Goal: Task Accomplishment & Management: Manage account settings

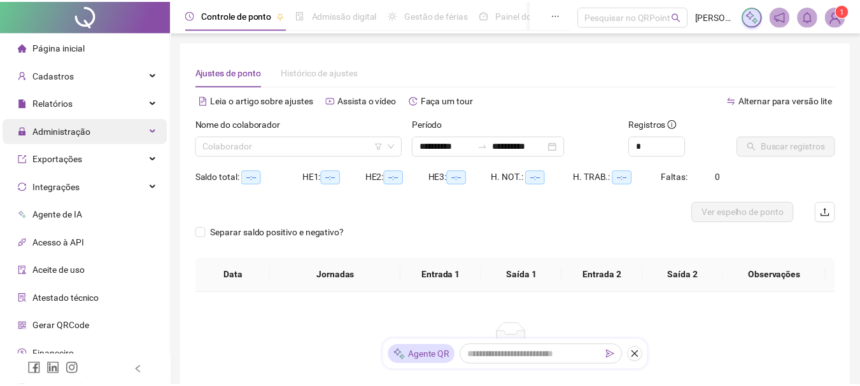
scroll to position [216, 0]
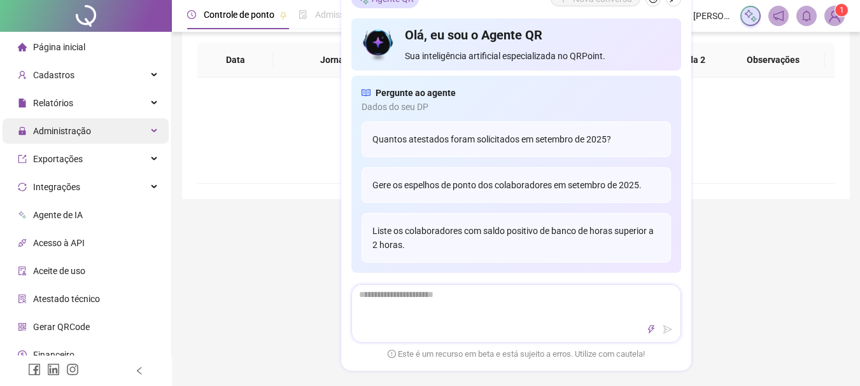
type input "**********"
click at [73, 129] on span "Administração" at bounding box center [62, 131] width 58 height 10
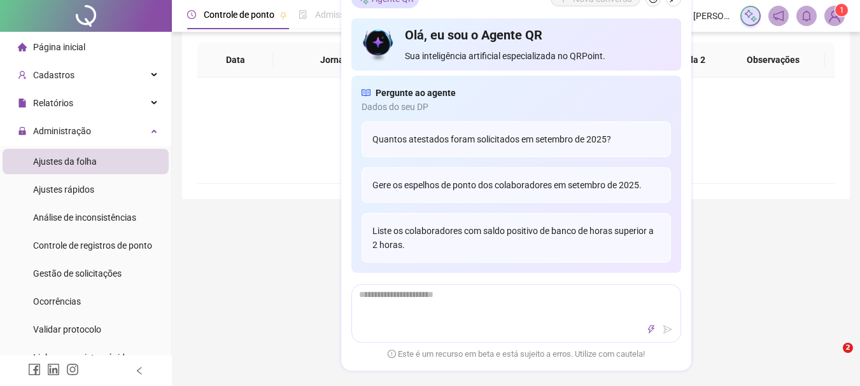
click at [69, 157] on span "Ajustes da folha" at bounding box center [65, 162] width 64 height 10
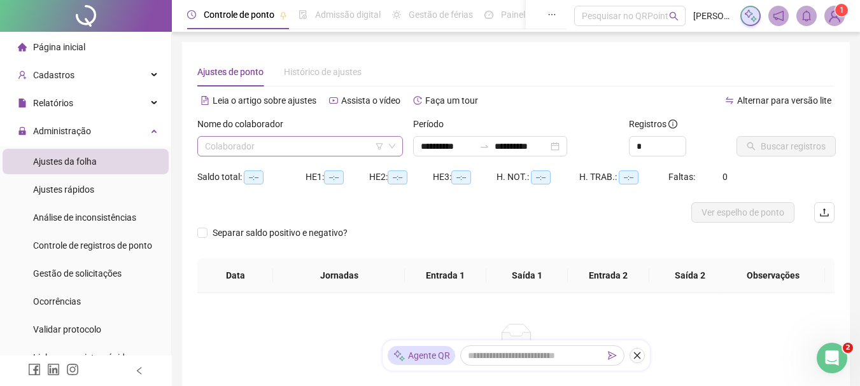
click at [282, 156] on div "Colaborador" at bounding box center [300, 146] width 206 height 20
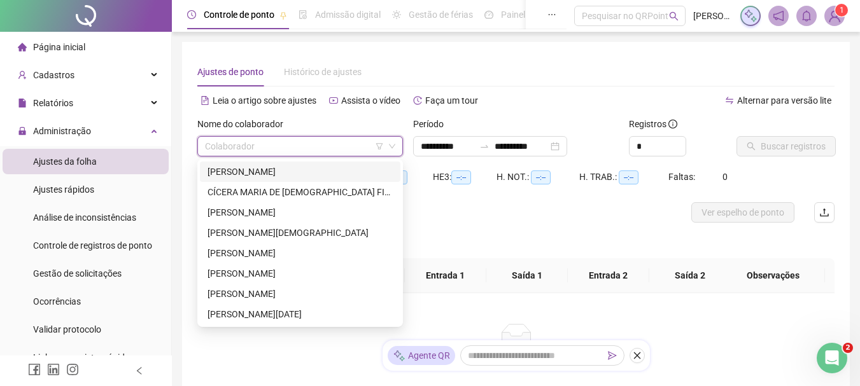
click at [286, 173] on div "[PERSON_NAME]" at bounding box center [300, 172] width 185 height 14
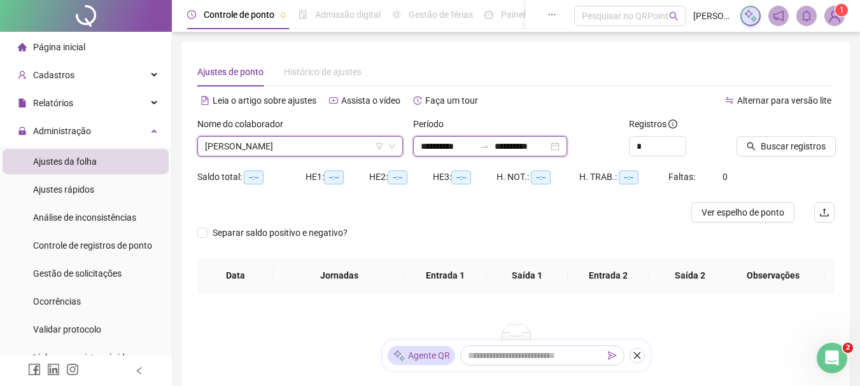
click at [451, 150] on input "**********" at bounding box center [447, 146] width 53 height 14
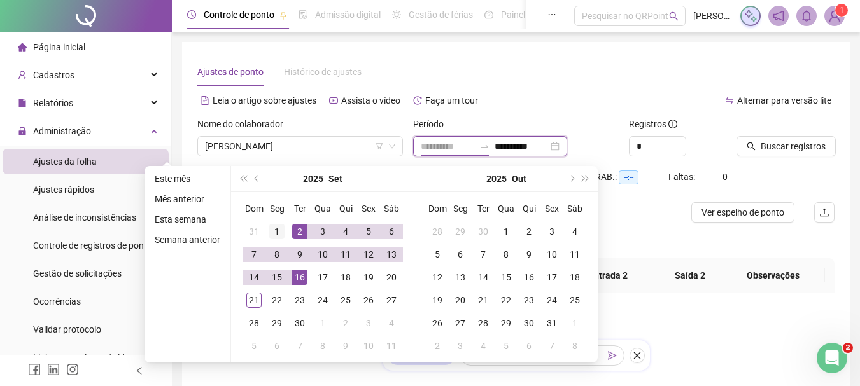
type input "**********"
click at [269, 232] on div "1" at bounding box center [276, 231] width 15 height 15
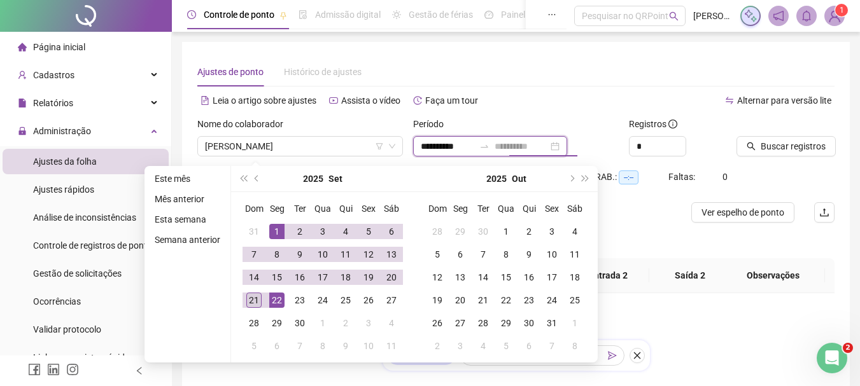
type input "**********"
click at [257, 301] on div "21" at bounding box center [253, 300] width 15 height 15
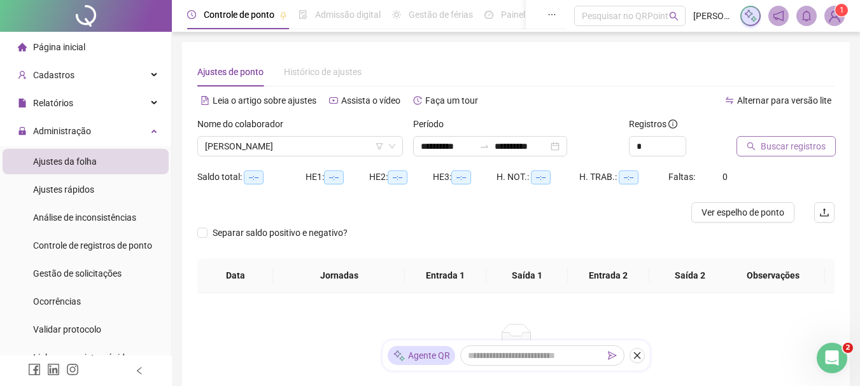
click at [779, 151] on span "Buscar registros" at bounding box center [793, 146] width 65 height 14
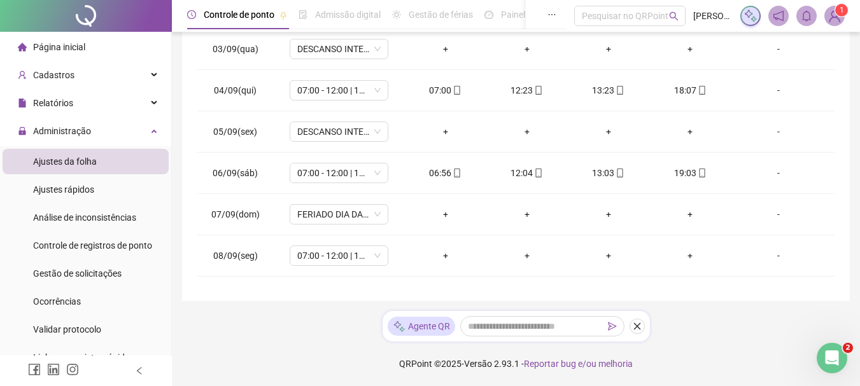
scroll to position [24, 0]
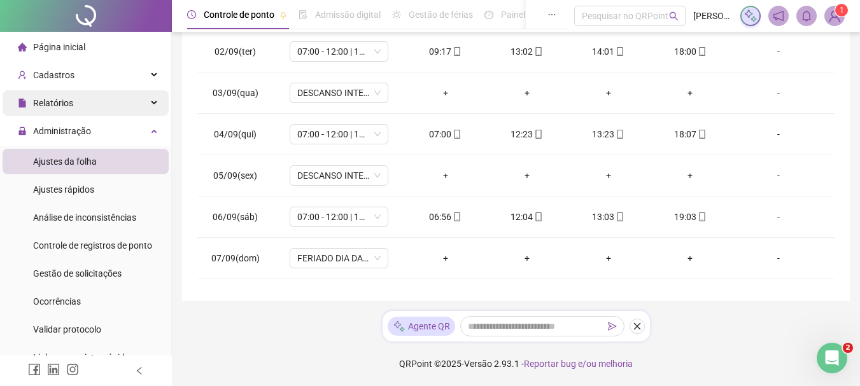
click at [76, 102] on div "Relatórios" at bounding box center [86, 102] width 166 height 25
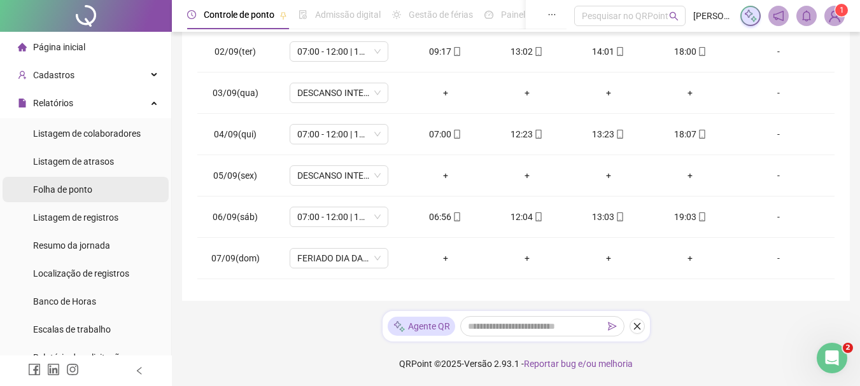
click at [79, 190] on span "Folha de ponto" at bounding box center [62, 190] width 59 height 10
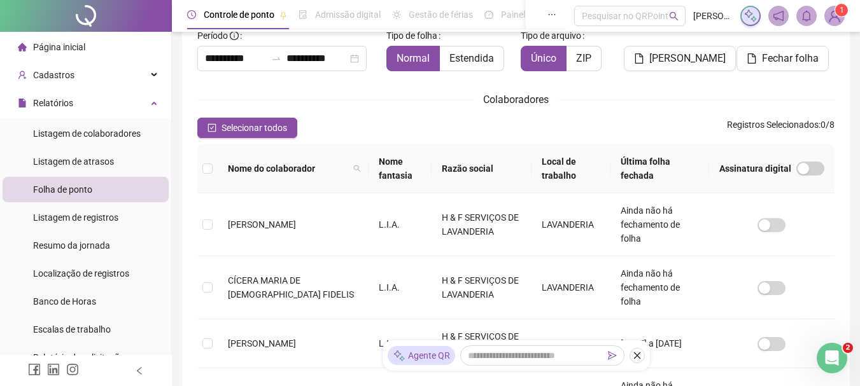
scroll to position [67, 0]
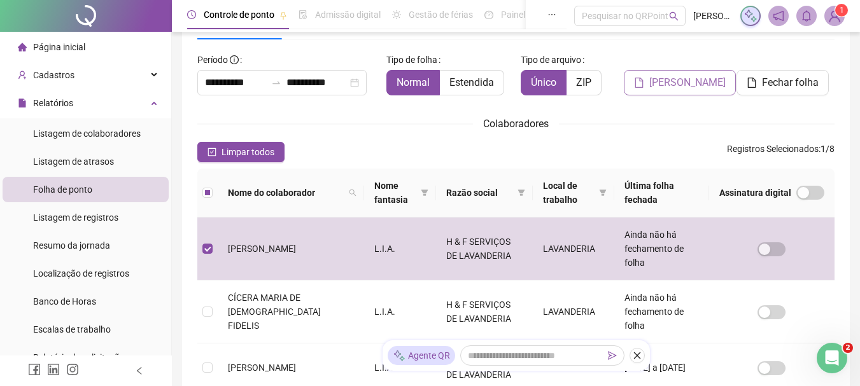
click at [690, 84] on span "[PERSON_NAME]" at bounding box center [687, 82] width 76 height 15
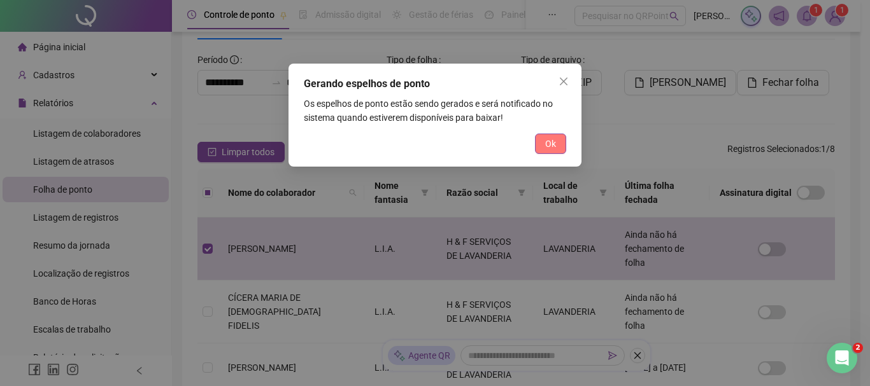
click at [558, 148] on button "Ok" at bounding box center [550, 144] width 31 height 20
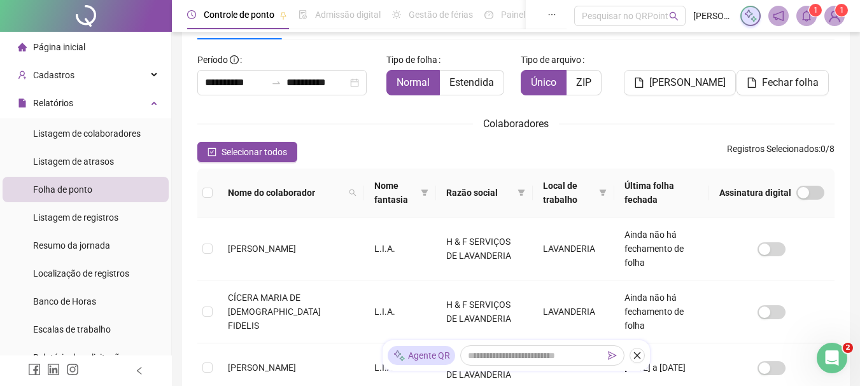
click at [809, 18] on icon "bell" at bounding box center [806, 15] width 11 height 11
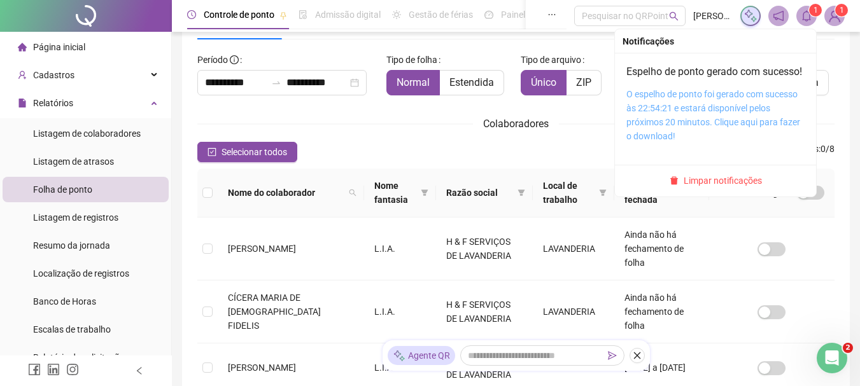
click at [688, 114] on link "O espelho de ponto foi gerado com sucesso às 22:54:21 e estará disponível pelos…" at bounding box center [713, 115] width 174 height 52
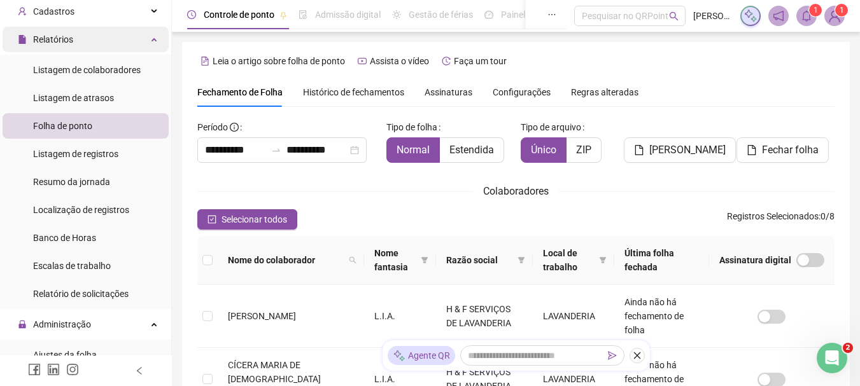
scroll to position [0, 0]
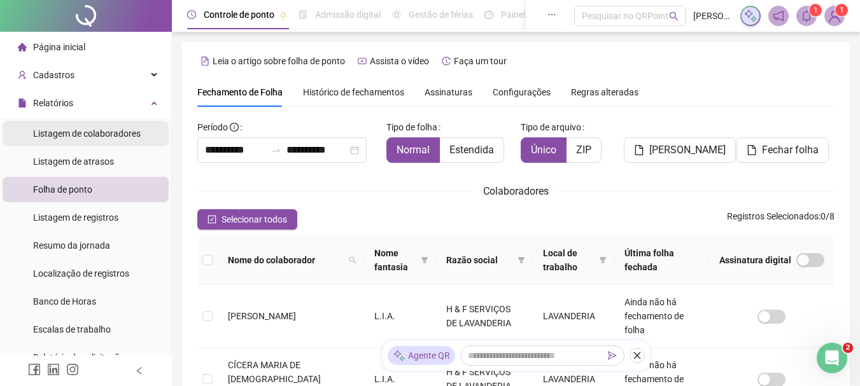
click at [65, 129] on span "Listagem de colaboradores" at bounding box center [87, 134] width 108 height 10
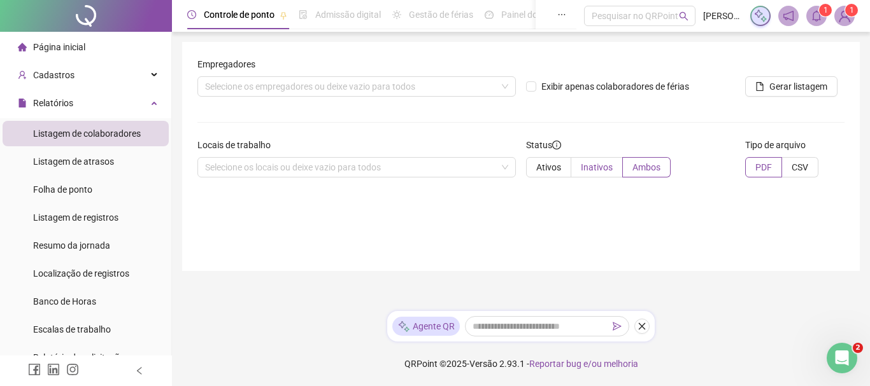
click at [588, 169] on span "Inativos" at bounding box center [597, 167] width 32 height 10
click at [88, 132] on span "Listagem de colaboradores" at bounding box center [87, 134] width 108 height 10
click at [299, 165] on div "Selecione os locais ou deixe vazio para todos" at bounding box center [356, 167] width 318 height 20
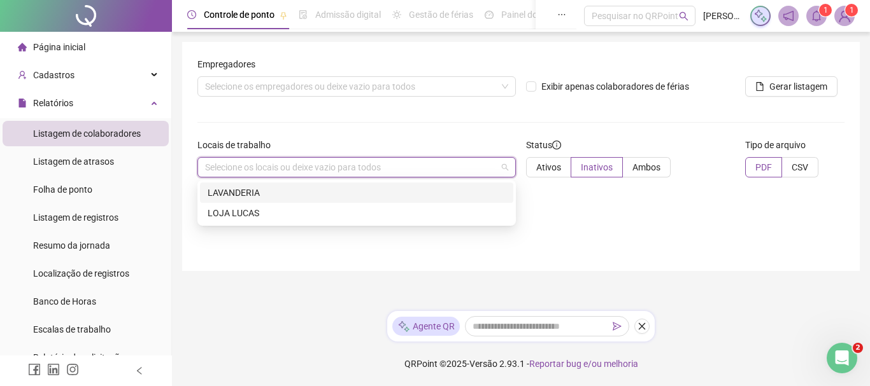
click at [245, 194] on div "LAVANDERIA" at bounding box center [357, 193] width 298 height 14
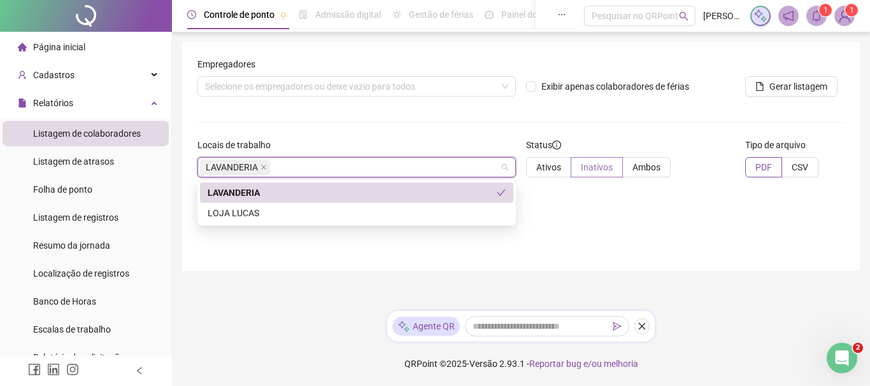
click at [596, 167] on span "Inativos" at bounding box center [597, 167] width 32 height 10
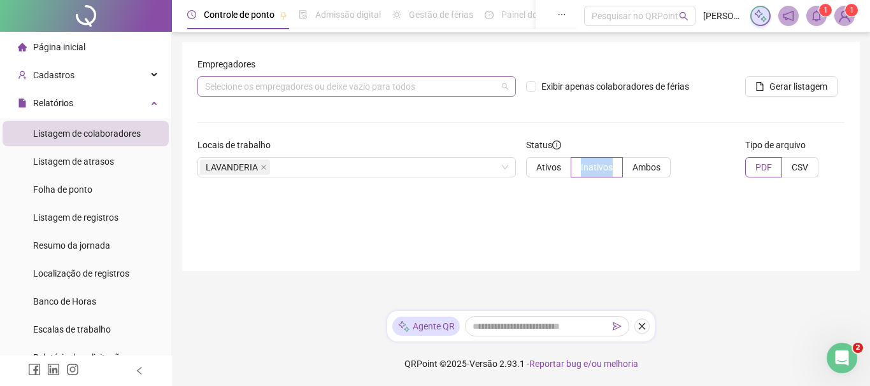
click at [262, 81] on div "Selecione os empregadores ou deixe vazio para todos" at bounding box center [356, 86] width 318 height 20
click at [226, 87] on div "Selecione os empregadores ou deixe vazio para todos" at bounding box center [356, 86] width 318 height 20
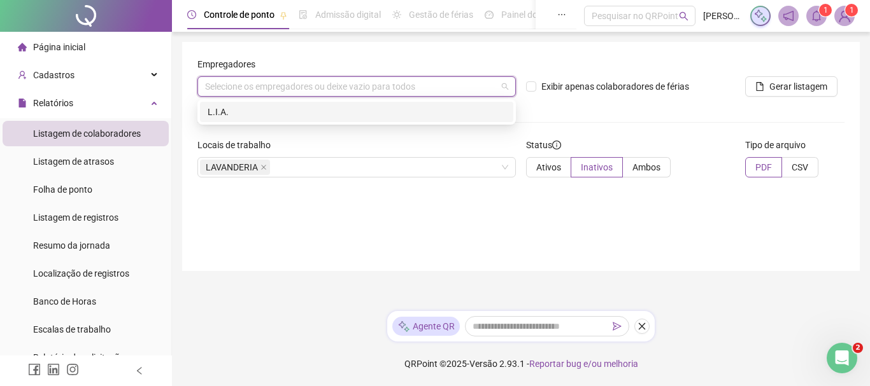
click at [211, 115] on div "L.I.A." at bounding box center [357, 112] width 298 height 14
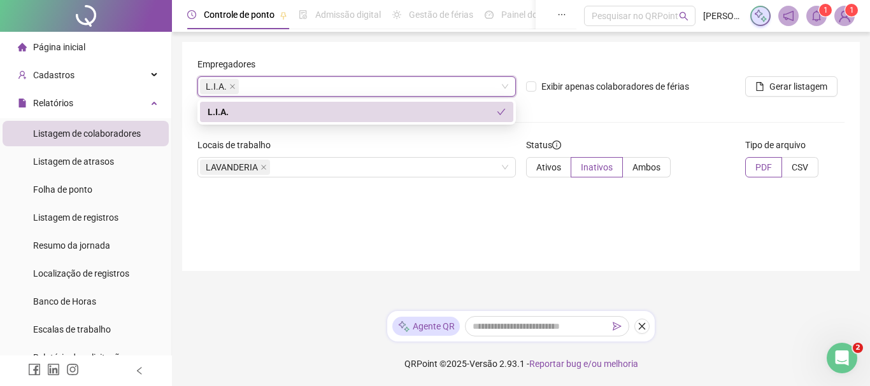
click at [670, 123] on form "Empregadores L.I.A. L.I.A. Exibir apenas colaboradores de férias Gerar listagem…" at bounding box center [520, 122] width 647 height 131
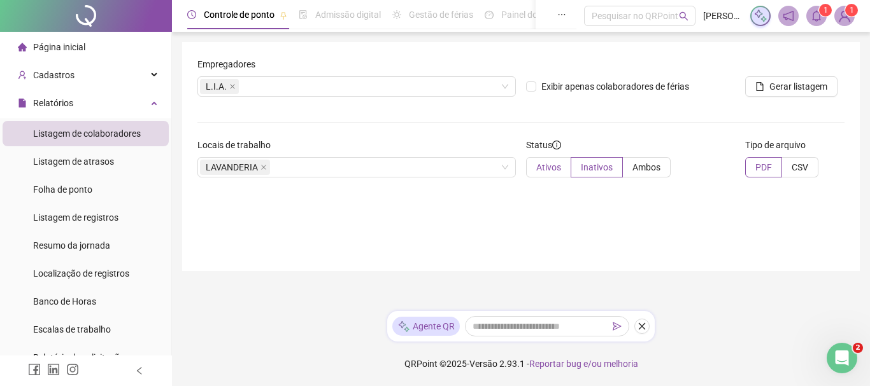
click at [556, 168] on span "Ativos" at bounding box center [548, 167] width 25 height 10
click at [604, 166] on span "Inativos" at bounding box center [597, 167] width 32 height 10
click at [78, 82] on div "Cadastros" at bounding box center [86, 74] width 166 height 25
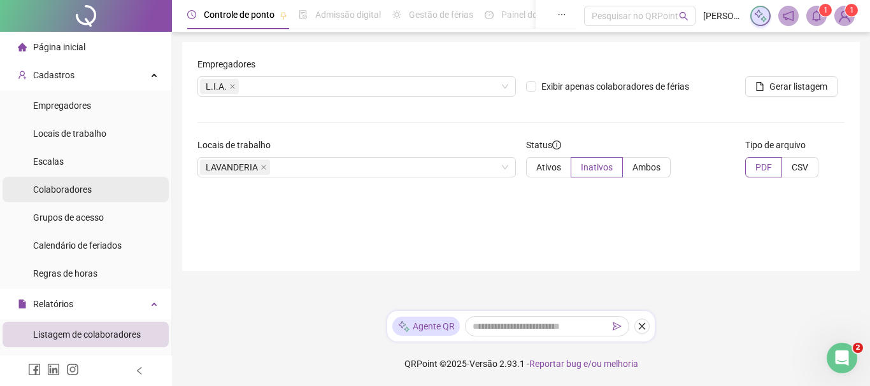
click at [83, 186] on span "Colaboradores" at bounding box center [62, 190] width 59 height 10
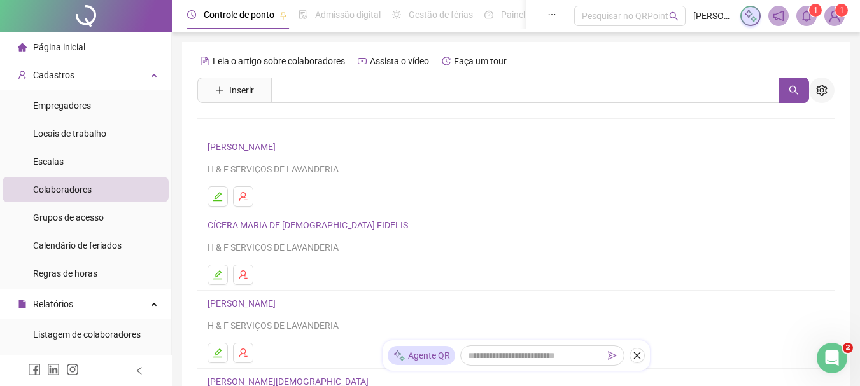
click at [825, 93] on icon "setting" at bounding box center [821, 90] width 11 height 11
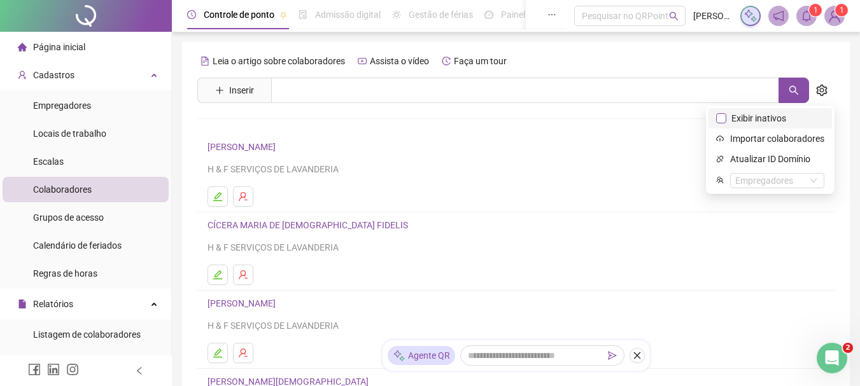
click at [737, 115] on span "Exibir inativos" at bounding box center [758, 118] width 65 height 14
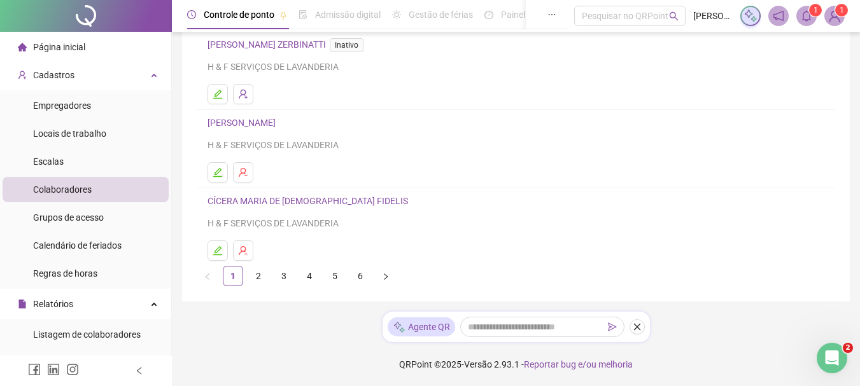
scroll to position [260, 0]
click at [308, 271] on link "4" at bounding box center [309, 275] width 19 height 19
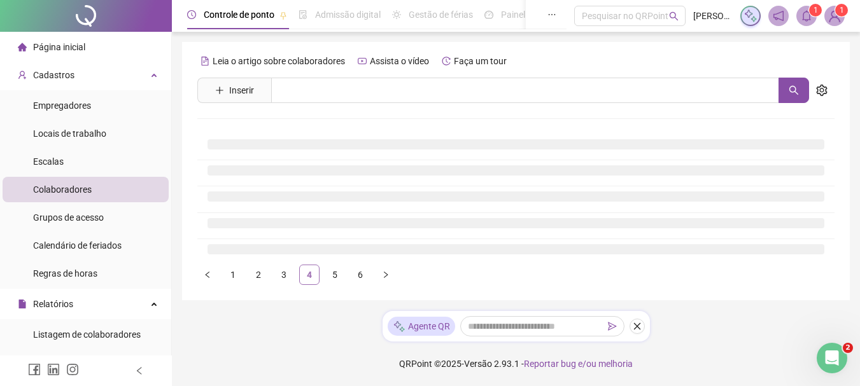
scroll to position [0, 0]
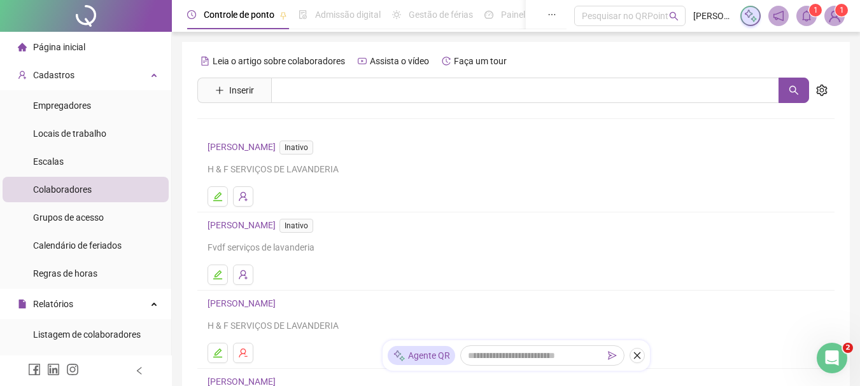
click at [234, 149] on link "[PERSON_NAME] Inativo" at bounding box center [263, 147] width 111 height 10
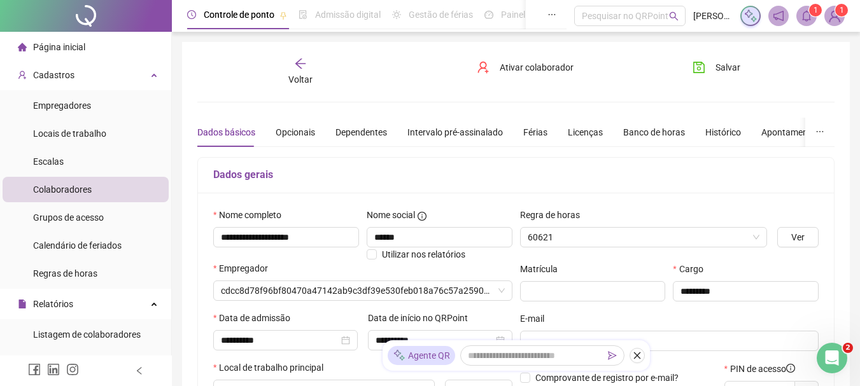
type input "*****"
click at [304, 69] on icon "arrow-left" at bounding box center [300, 63] width 13 height 13
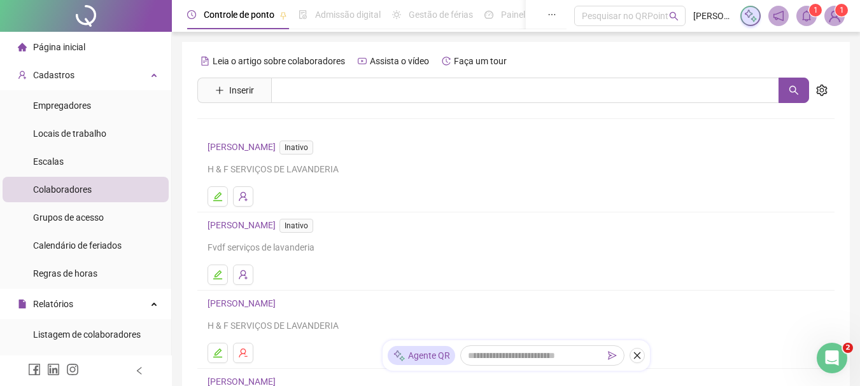
click at [285, 149] on link "[PERSON_NAME] Inativo" at bounding box center [263, 147] width 111 height 10
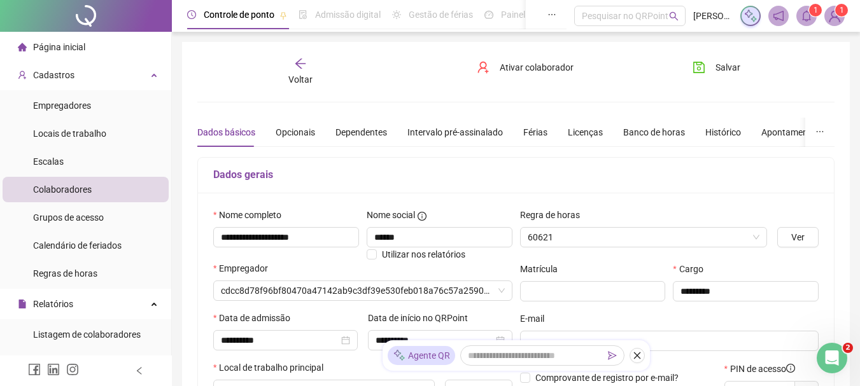
type input "*****"
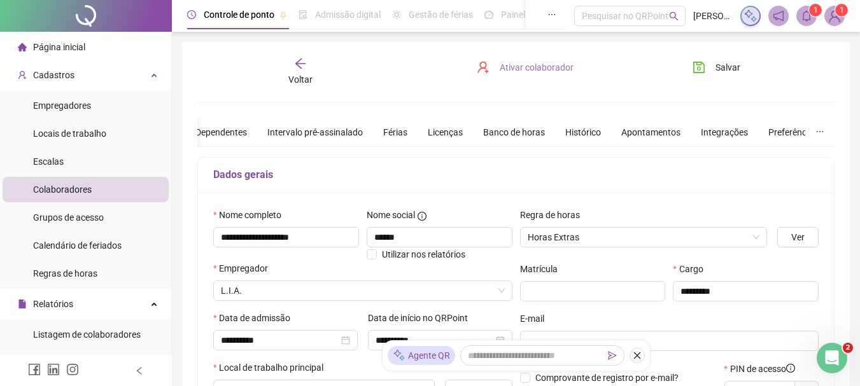
click at [546, 73] on span "Ativar colaborador" at bounding box center [537, 67] width 74 height 14
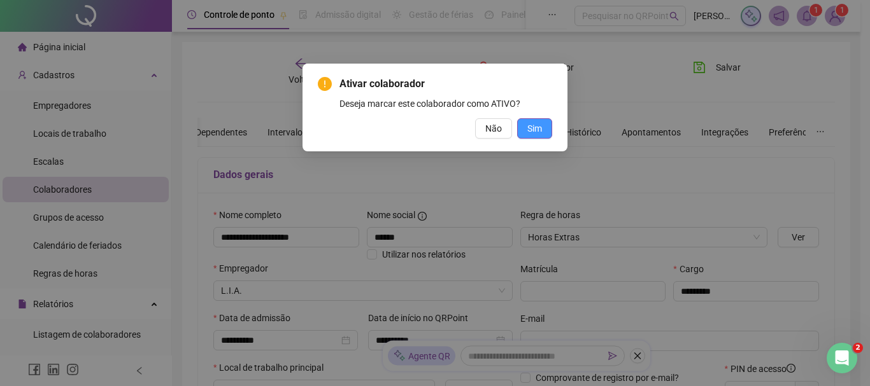
click at [535, 131] on span "Sim" at bounding box center [534, 129] width 15 height 14
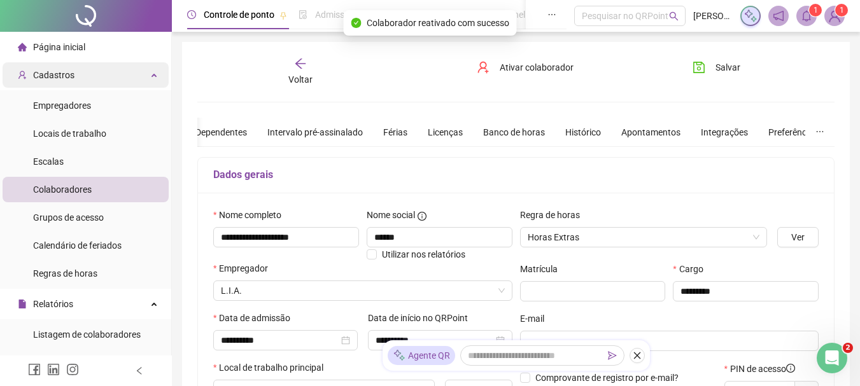
click at [69, 73] on span "Cadastros" at bounding box center [53, 75] width 41 height 10
click at [136, 70] on div "Cadastros" at bounding box center [86, 74] width 166 height 25
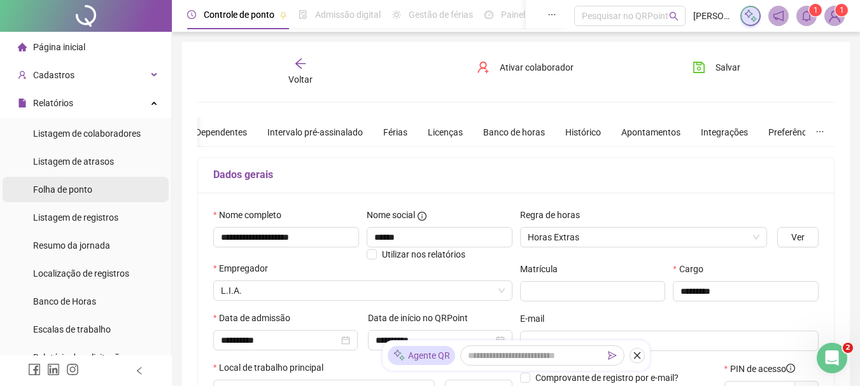
click at [88, 187] on span "Folha de ponto" at bounding box center [62, 190] width 59 height 10
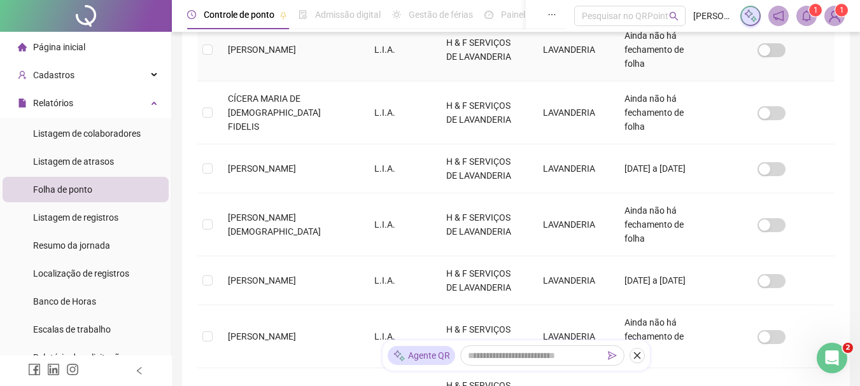
scroll to position [322, 0]
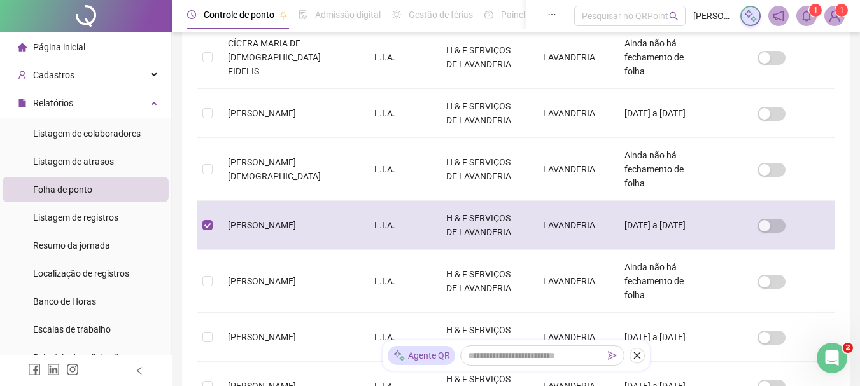
scroll to position [67, 0]
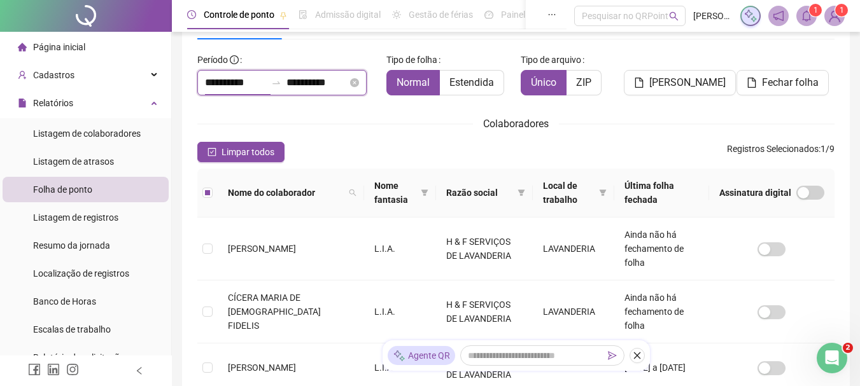
click at [239, 85] on input "**********" at bounding box center [235, 82] width 61 height 15
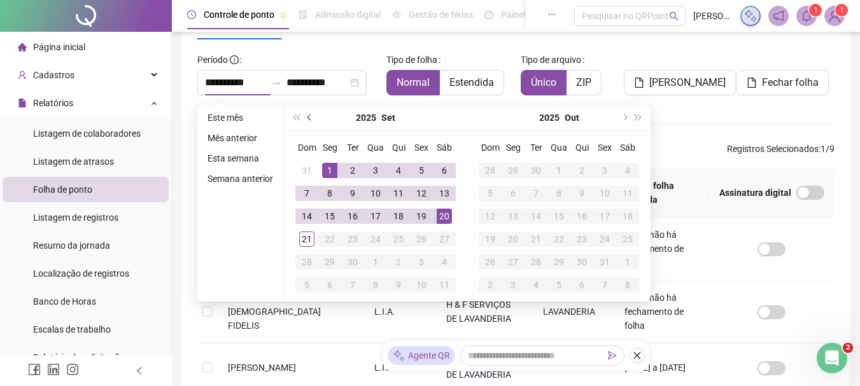
click at [309, 118] on span "prev-year" at bounding box center [311, 118] width 6 height 6
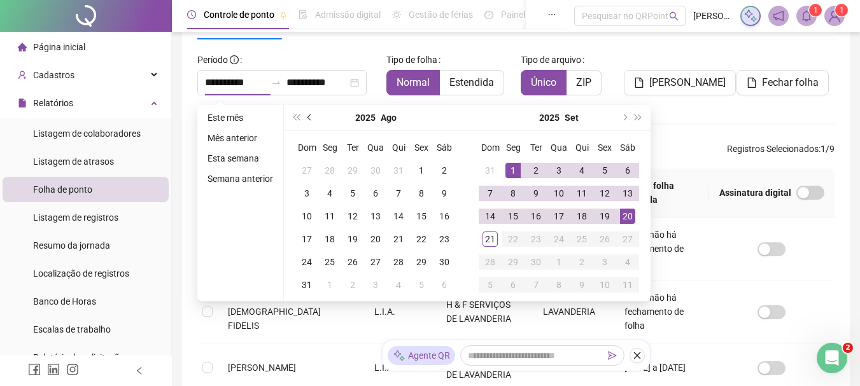
click at [309, 118] on span "prev-year" at bounding box center [311, 118] width 6 height 6
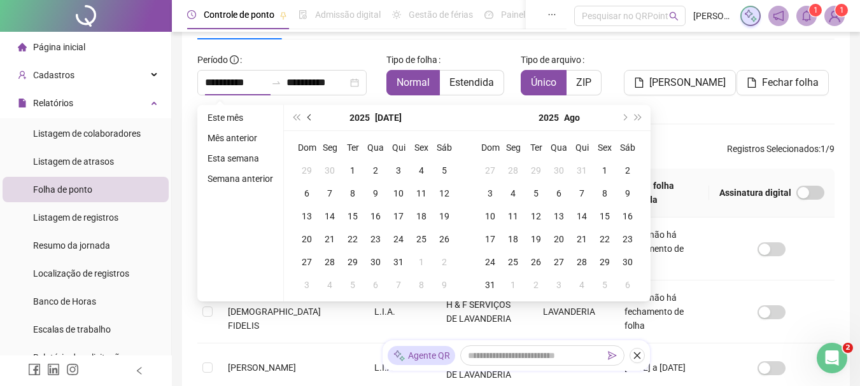
click at [309, 118] on span "prev-year" at bounding box center [311, 118] width 6 height 6
type input "**********"
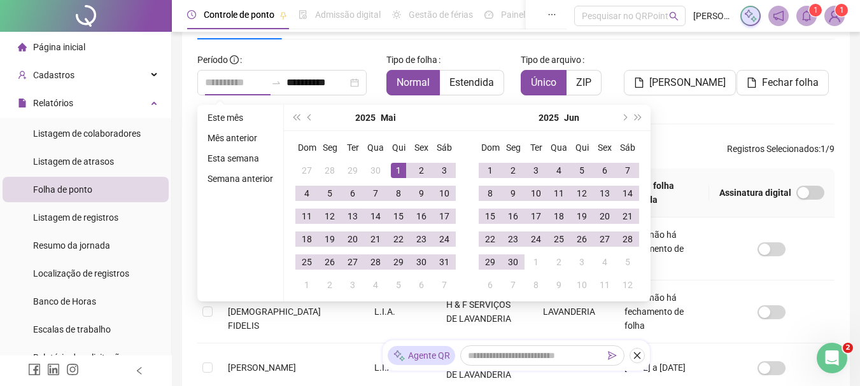
click at [402, 174] on div "1" at bounding box center [398, 170] width 15 height 15
click at [623, 116] on span "next-year" at bounding box center [624, 118] width 6 height 6
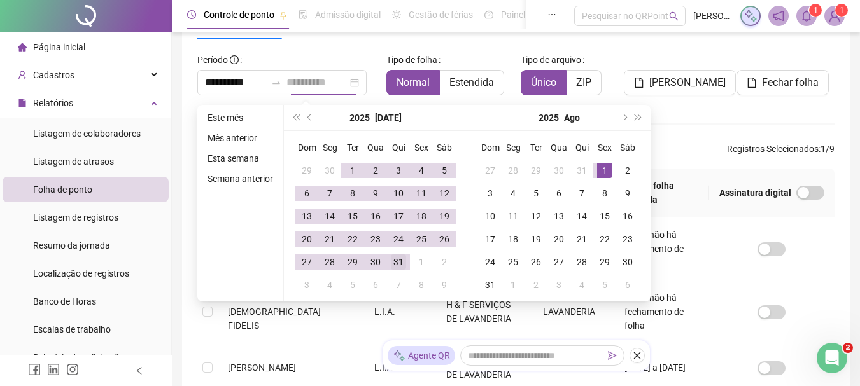
type input "**********"
click at [400, 263] on div "31" at bounding box center [398, 262] width 15 height 15
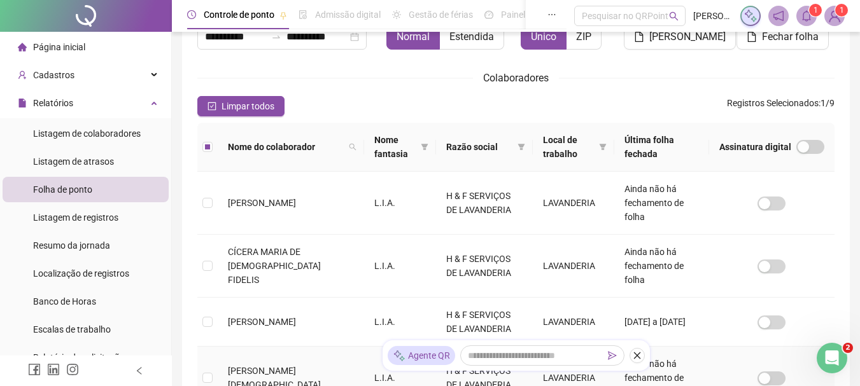
scroll to position [0, 0]
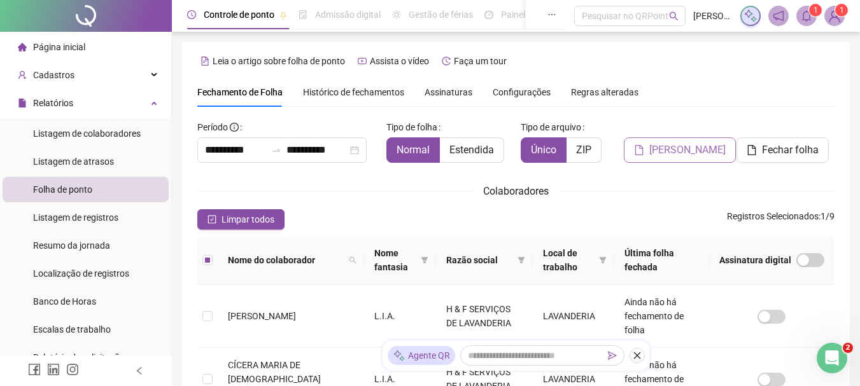
click at [668, 153] on span "[PERSON_NAME]" at bounding box center [687, 150] width 76 height 15
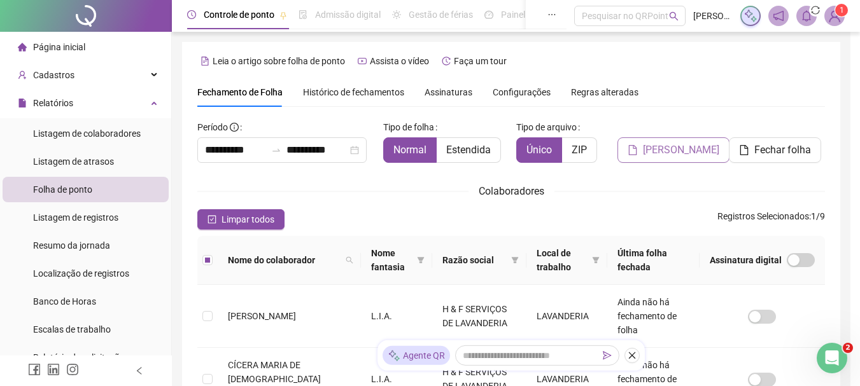
scroll to position [67, 0]
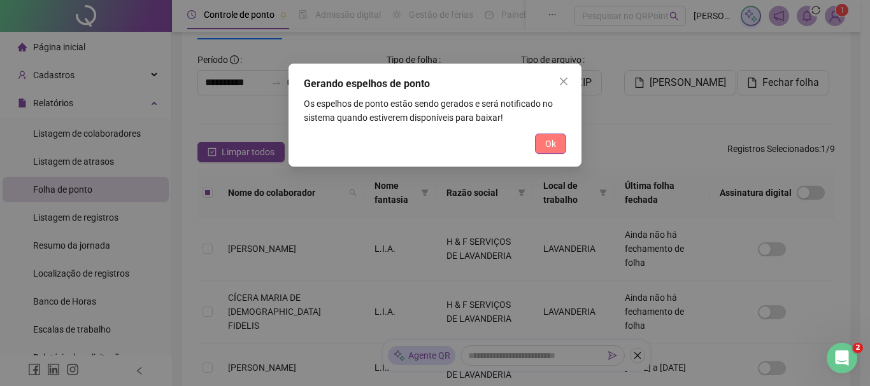
click at [545, 138] on span "Ok" at bounding box center [550, 144] width 11 height 14
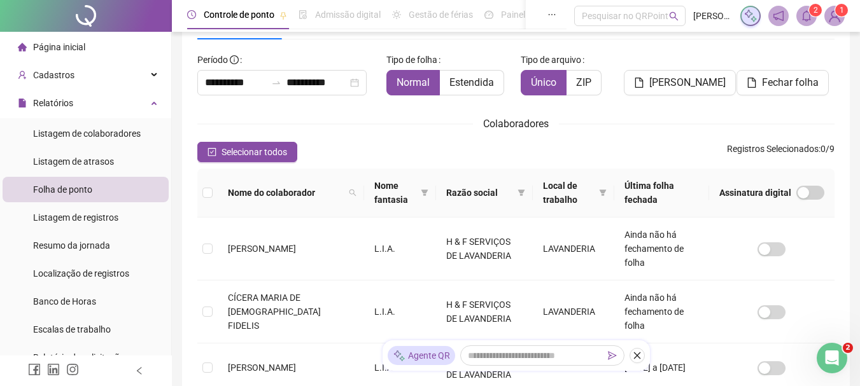
click at [805, 3] on header "Controle de ponto Admissão digital Gestão de férias Painel do DP Folha de pagam…" at bounding box center [516, 16] width 688 height 32
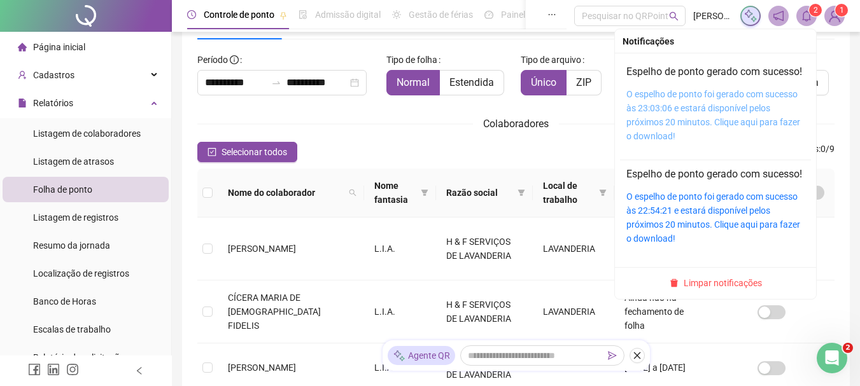
click at [679, 107] on link "O espelho de ponto foi gerado com sucesso às 23:03:06 e estará disponível pelos…" at bounding box center [713, 115] width 174 height 52
